Goal: Obtain resource: Download file/media

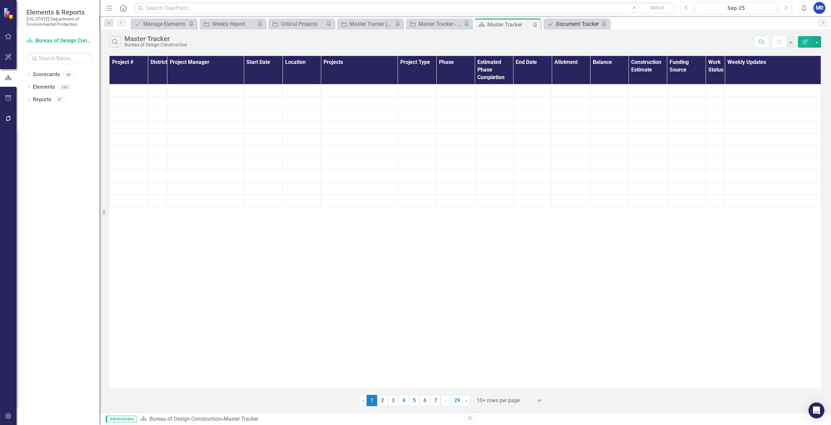
click at [574, 23] on div "Document Tracker" at bounding box center [578, 24] width 44 height 8
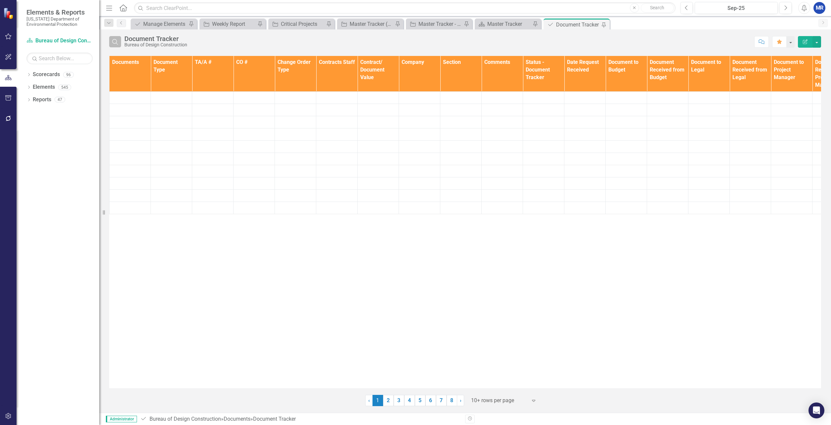
click at [118, 45] on button "Search" at bounding box center [115, 41] width 12 height 11
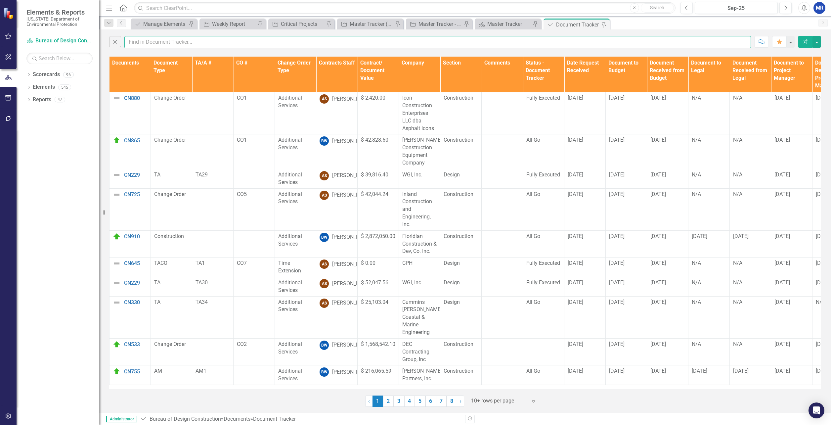
click at [143, 43] on input "text" at bounding box center [437, 42] width 627 height 12
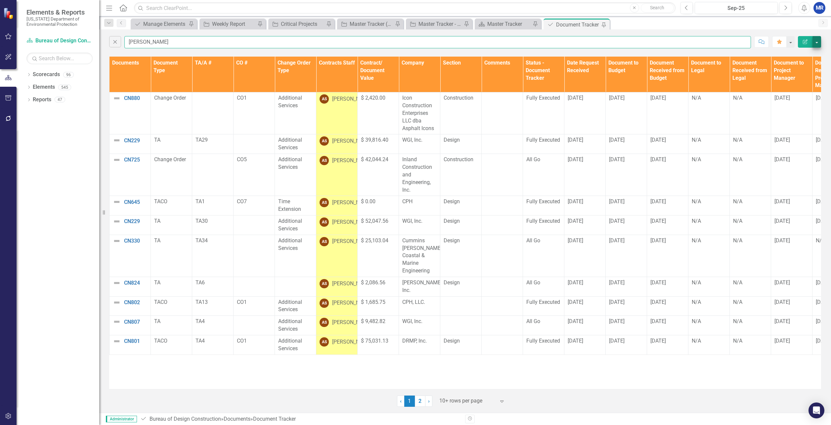
type input "[PERSON_NAME]"
click at [821, 43] on button "button" at bounding box center [817, 42] width 9 height 12
click at [785, 68] on link "PDF Export to PDF" at bounding box center [795, 67] width 52 height 12
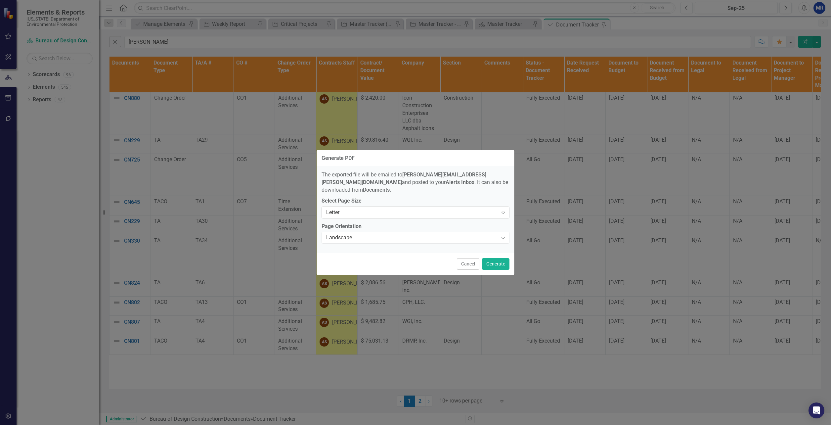
click at [329, 209] on div "Letter" at bounding box center [412, 212] width 172 height 8
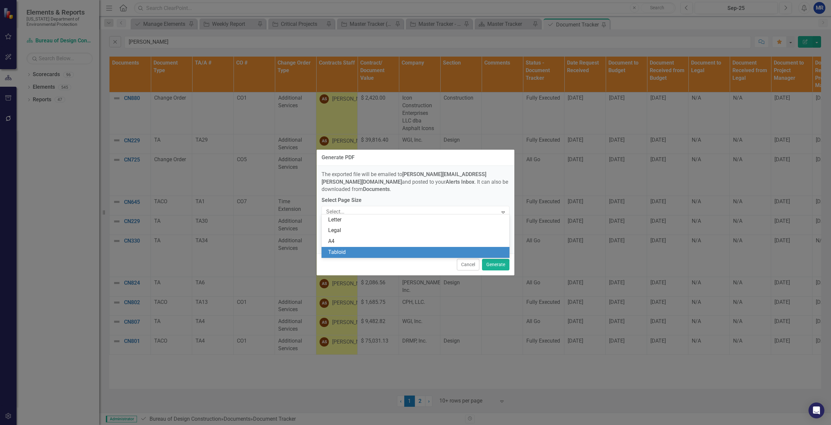
click at [341, 255] on div "Tabloid" at bounding box center [416, 252] width 177 height 8
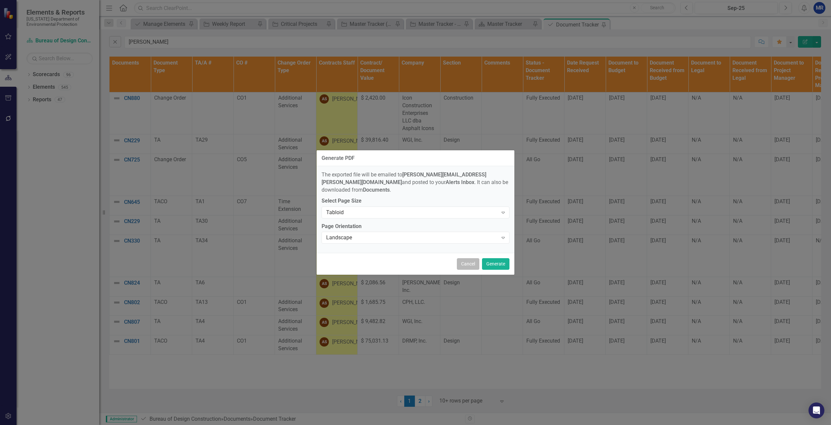
click at [472, 263] on button "Cancel" at bounding box center [468, 264] width 23 height 12
